Goal: Navigation & Orientation: Find specific page/section

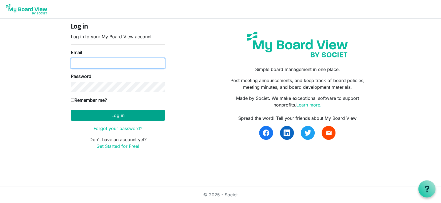
type input "marg@huroncountyfoodbank.org"
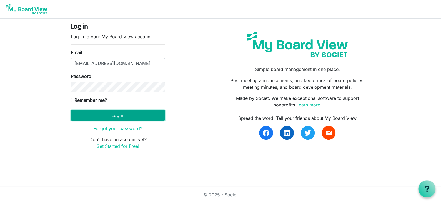
click at [114, 115] on button "Log in" at bounding box center [118, 115] width 94 height 11
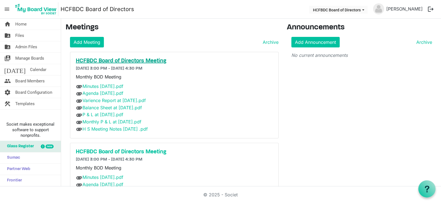
click at [104, 61] on h5 "HCFBDC Board of Directors Meeting" at bounding box center [174, 61] width 197 height 7
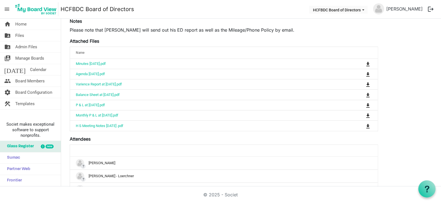
scroll to position [201, 0]
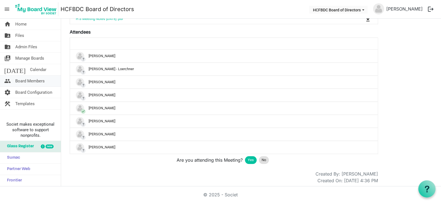
click at [28, 80] on span "Board Members" at bounding box center [29, 80] width 29 height 11
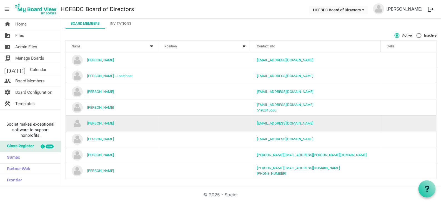
scroll to position [32, 0]
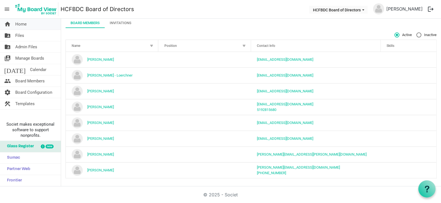
click at [34, 22] on link "home Home" at bounding box center [30, 24] width 61 height 11
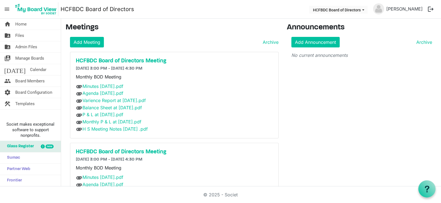
click at [428, 10] on button "logout" at bounding box center [431, 9] width 12 height 12
